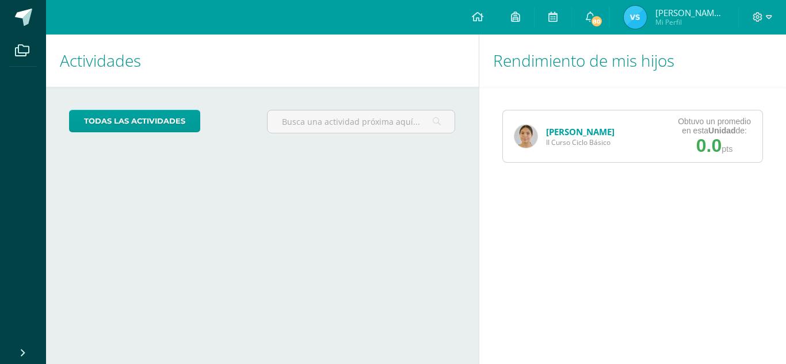
click at [611, 146] on div "Valeria Mota II Curso Ciclo Básico" at bounding box center [564, 136] width 123 height 52
click at [602, 142] on span "II Curso Ciclo Básico" at bounding box center [580, 143] width 68 height 10
click at [536, 138] on img at bounding box center [525, 136] width 23 height 23
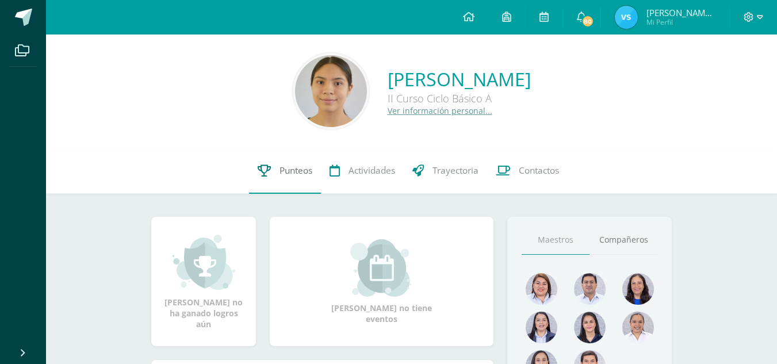
click at [293, 156] on link "Punteos" at bounding box center [285, 171] width 72 height 46
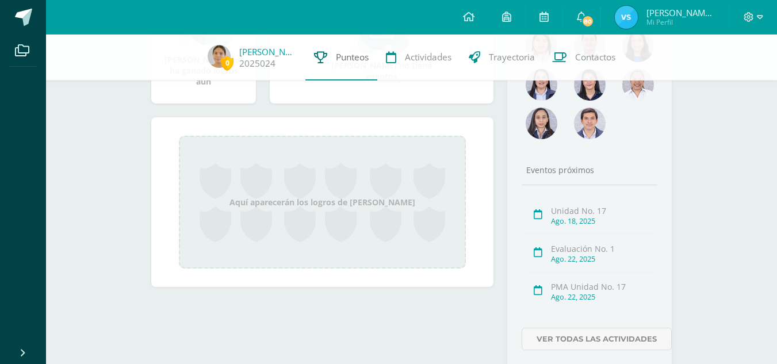
scroll to position [243, 0]
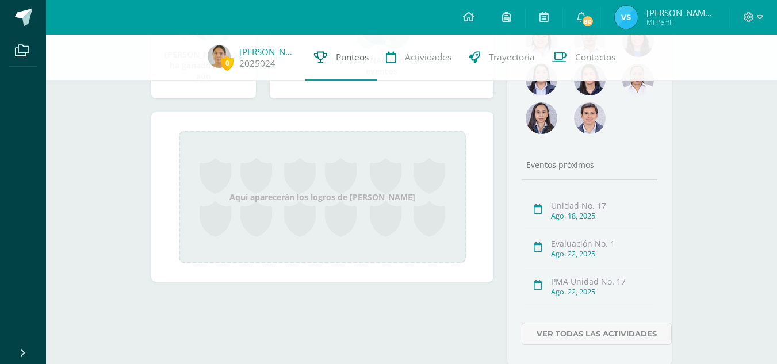
click at [349, 54] on span "Punteos" at bounding box center [352, 57] width 33 height 12
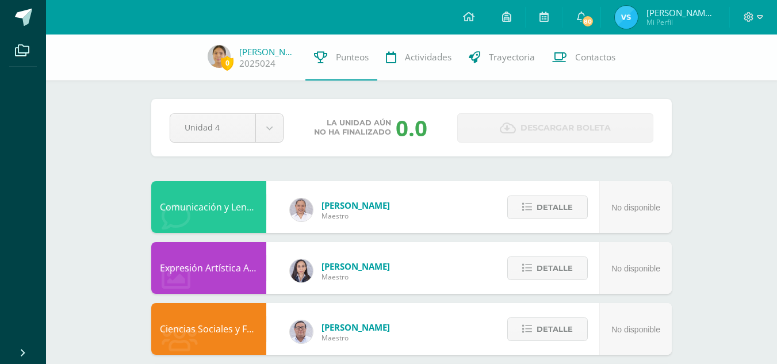
scroll to position [24, 0]
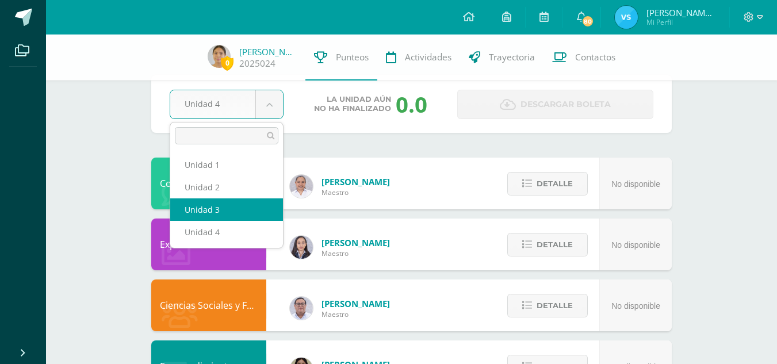
select select "Unidad 3"
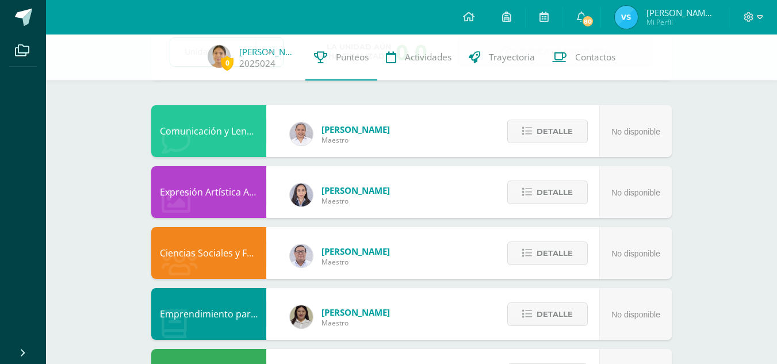
scroll to position [0, 0]
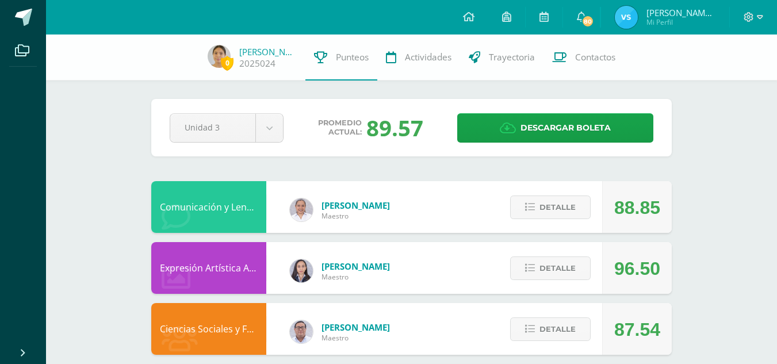
drag, startPoint x: 367, startPoint y: 126, endPoint x: 462, endPoint y: 163, distance: 102.6
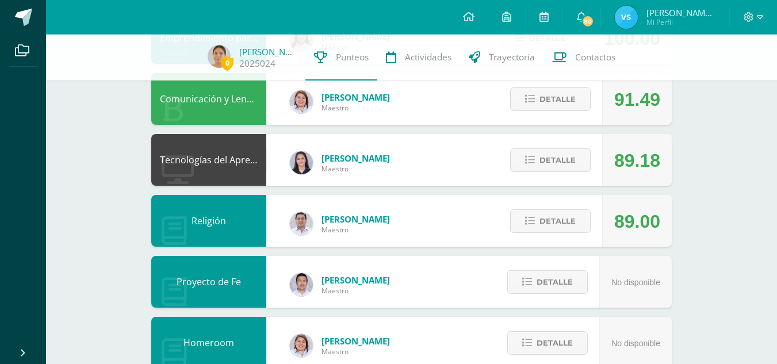
scroll to position [355, 0]
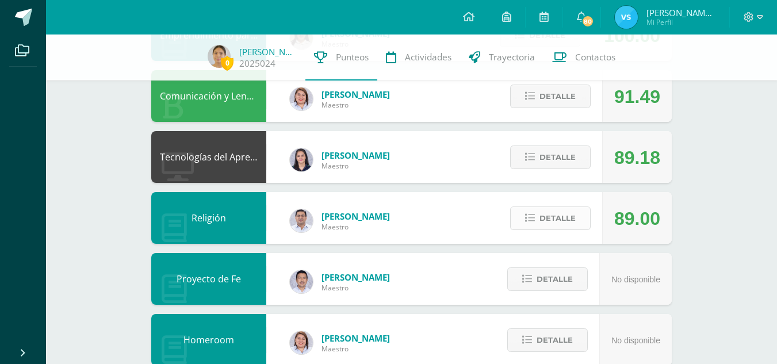
click at [552, 218] on span "Detalle" at bounding box center [558, 218] width 36 height 21
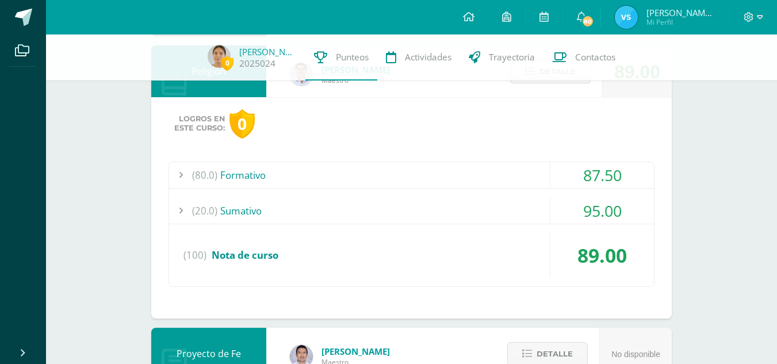
scroll to position [499, 0]
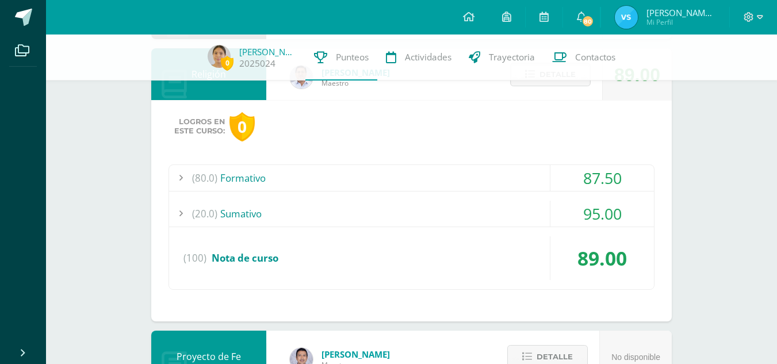
click at [479, 171] on div "(80.0) Formativo" at bounding box center [411, 178] width 485 height 26
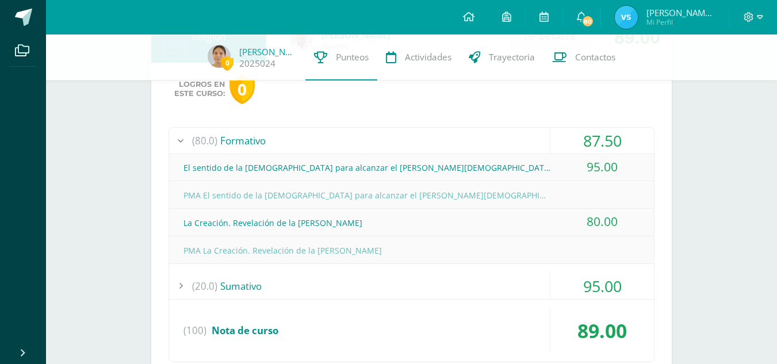
scroll to position [537, 0]
click at [490, 127] on div "(80.0) Formativo" at bounding box center [411, 140] width 485 height 26
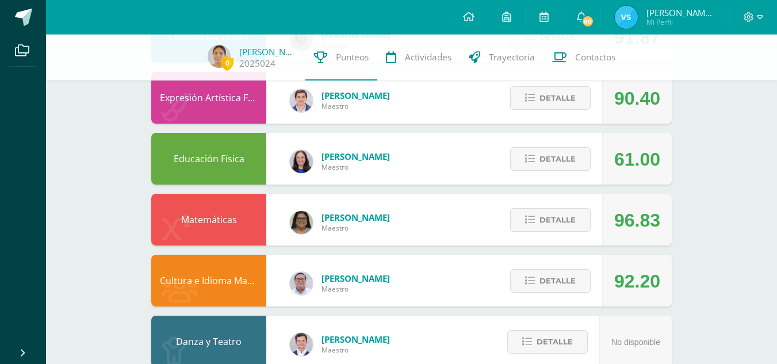
scroll to position [941, 0]
